Goal: Task Accomplishment & Management: Complete application form

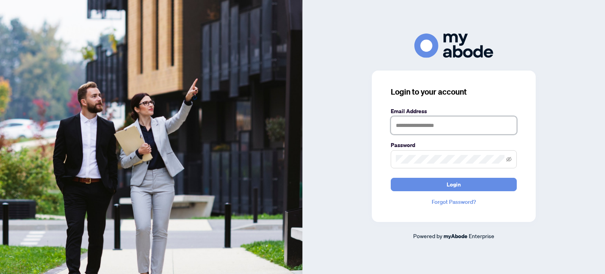
click at [406, 126] on input "text" at bounding box center [454, 125] width 126 height 18
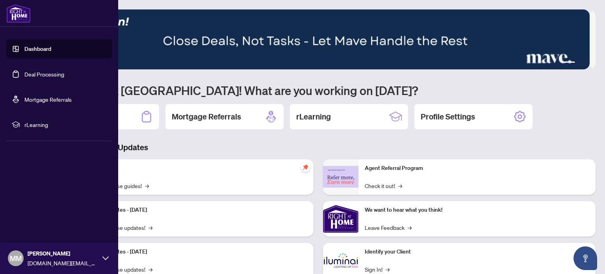
click at [27, 74] on link "Deal Processing" at bounding box center [44, 73] width 40 height 7
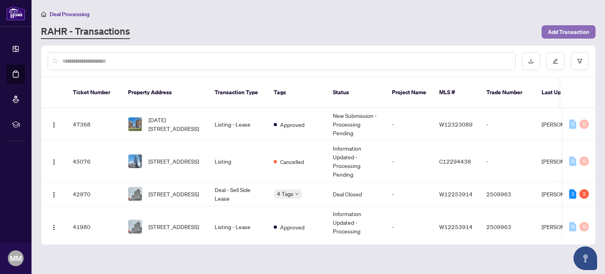
click at [570, 33] on span "Add Transaction" at bounding box center [568, 32] width 41 height 13
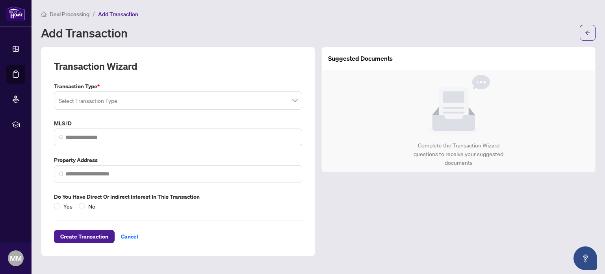
click at [109, 101] on input "search" at bounding box center [175, 101] width 232 height 17
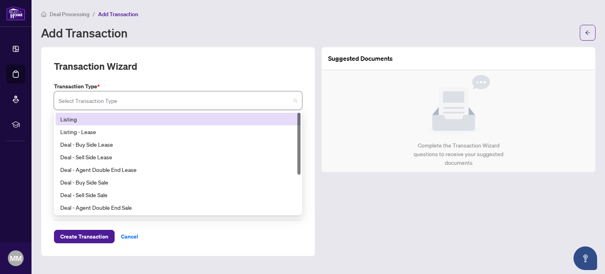
click at [88, 121] on div "Listing" at bounding box center [178, 119] width 236 height 9
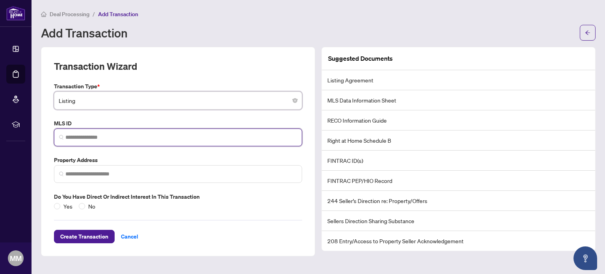
click at [115, 137] on input "search" at bounding box center [181, 137] width 232 height 8
paste input "*********"
type input "*********"
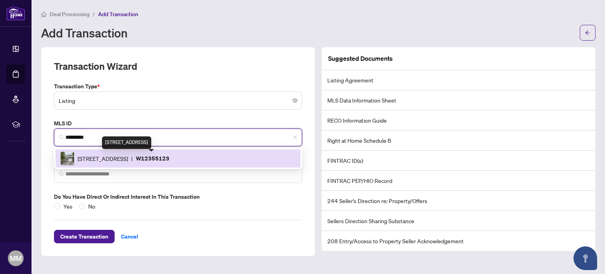
click at [118, 161] on span "2824 Bucklepost Cres, Mississauga, Ontario L5N 1X5, Canada" at bounding box center [103, 158] width 50 height 9
type input "**********"
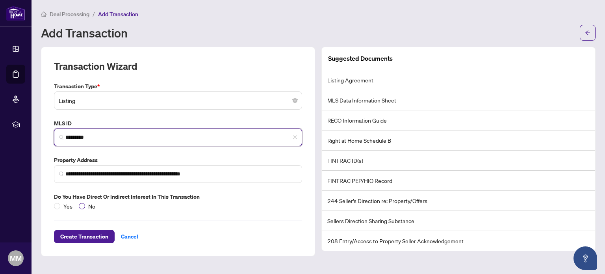
type input "*********"
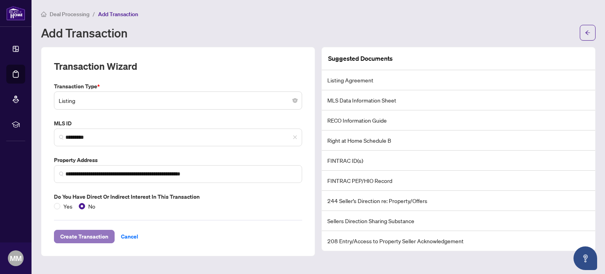
click at [99, 234] on span "Create Transaction" at bounding box center [84, 236] width 48 height 13
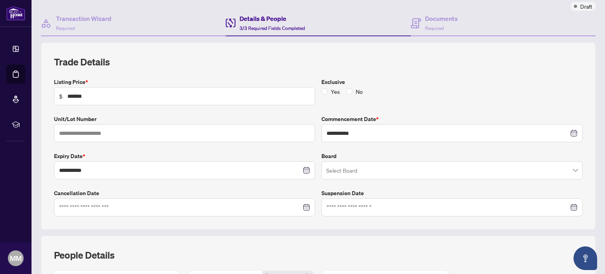
scroll to position [79, 0]
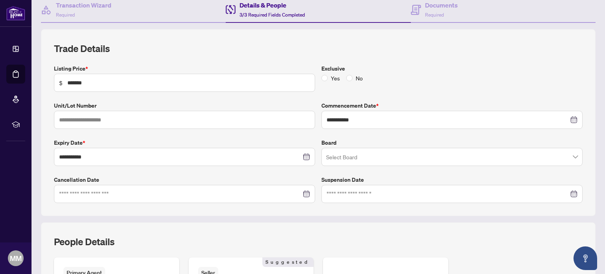
click at [340, 154] on input "search" at bounding box center [448, 157] width 245 height 17
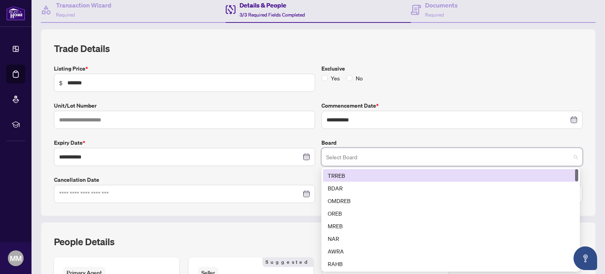
click at [337, 173] on div "TRREB" at bounding box center [451, 175] width 246 height 9
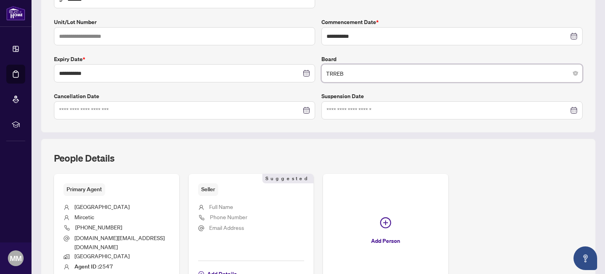
scroll to position [236, 0]
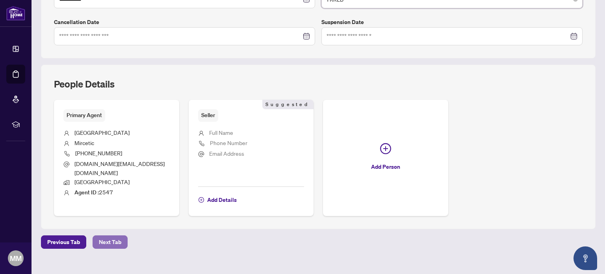
click at [99, 236] on span "Next Tab" at bounding box center [110, 242] width 22 height 13
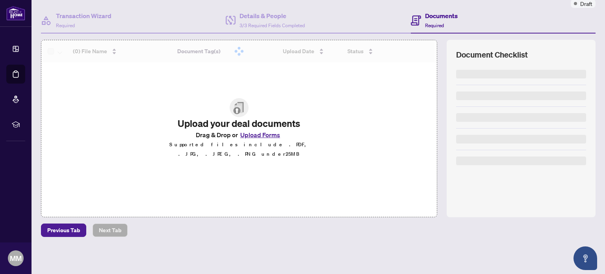
scroll to position [67, 0]
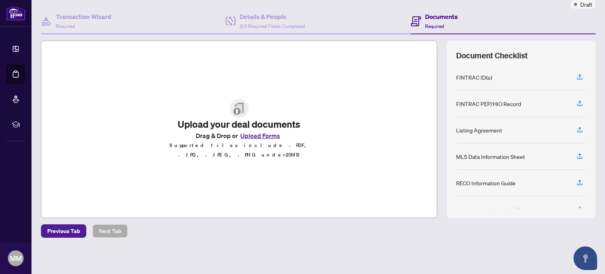
click at [243, 138] on button "Upload Forms" at bounding box center [260, 135] width 45 height 10
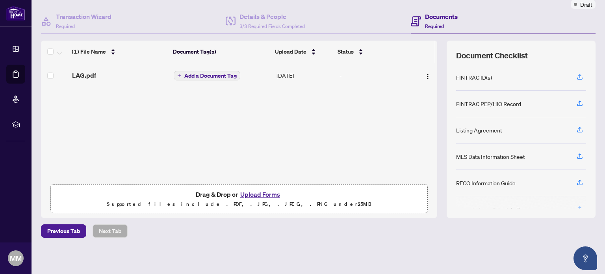
scroll to position [0, 0]
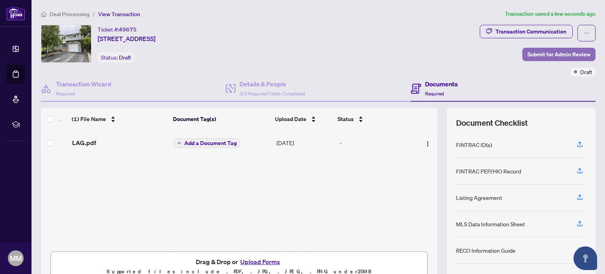
click at [543, 52] on span "Submit for Admin Review" at bounding box center [558, 54] width 63 height 13
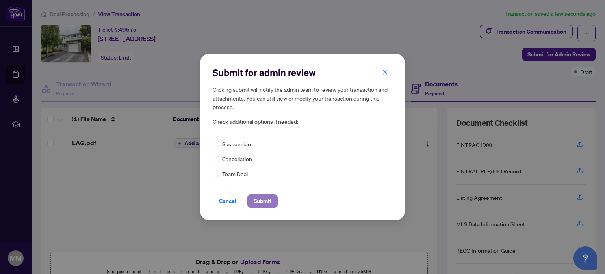
click at [260, 199] on span "Submit" at bounding box center [263, 201] width 18 height 13
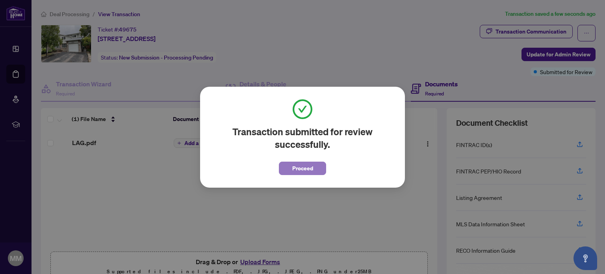
click at [292, 167] on button "Proceed" at bounding box center [302, 167] width 47 height 13
